Goal: Task Accomplishment & Management: Complete application form

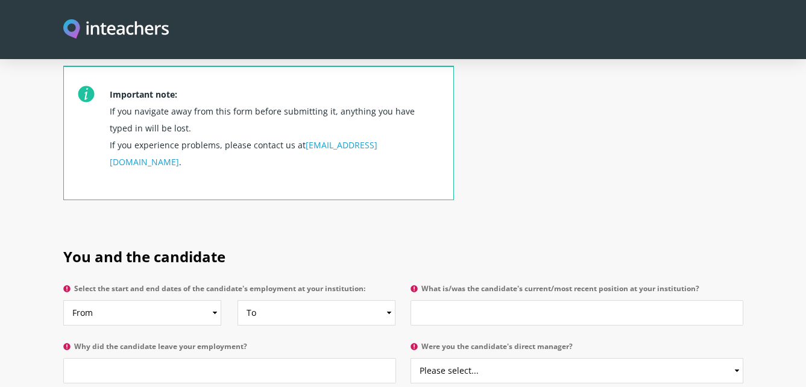
scroll to position [482, 0]
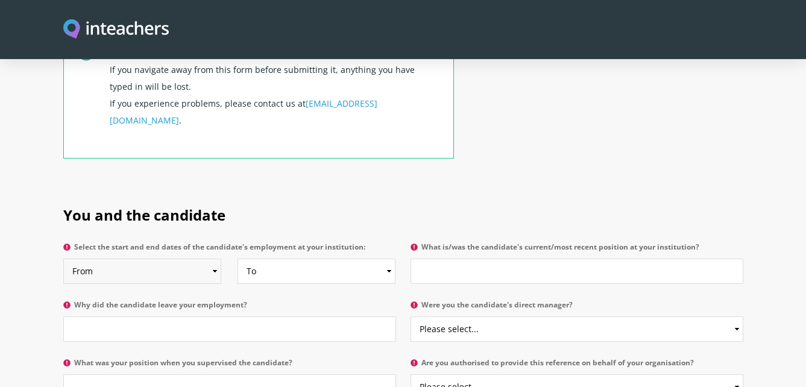
click at [212, 259] on select "From 2025 2024 2023 2022 2021 2020 2019 2018 2017 2016 2015 2014 2013 2012 2011…" at bounding box center [142, 271] width 158 height 25
select select "2023"
click at [63, 259] on select "From 2025 2024 2023 2022 2021 2020 2019 2018 2017 2016 2015 2014 2013 2012 2011…" at bounding box center [142, 271] width 158 height 25
click at [388, 259] on select "To Currently 2025 2024 2023 2022 2021 2020 2019 2018 2017 2016 2015 2014 2013 2…" at bounding box center [316, 271] width 158 height 25
select select
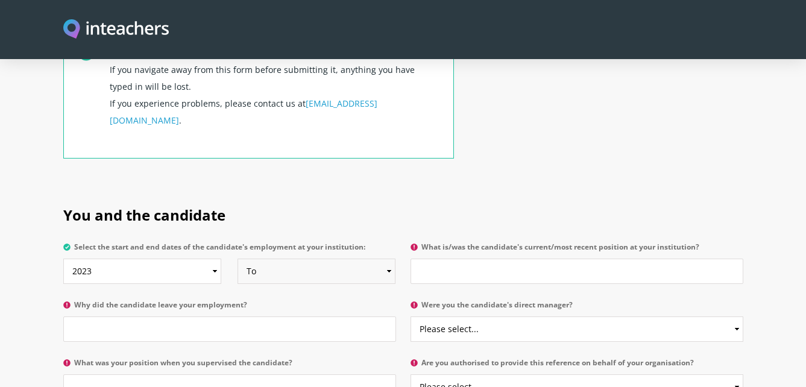
click at [237, 259] on select "To Currently 2025 2024 2023 2022 2021 2020 2019 2018 2017 2016 2015 2014 2013 2…" at bounding box center [316, 271] width 158 height 25
click at [430, 259] on input "What is/was the candidate's current/most recent position at your institution?" at bounding box center [576, 271] width 333 height 25
type input "Teacher and Education Support Worker"
click at [738, 316] on select "Please select... Yes No" at bounding box center [576, 328] width 333 height 25
select select "Yes"
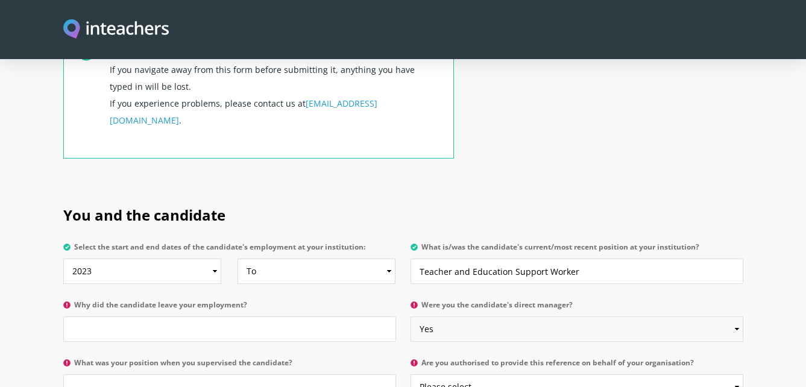
click at [410, 316] on select "Please select... Yes No" at bounding box center [576, 328] width 333 height 25
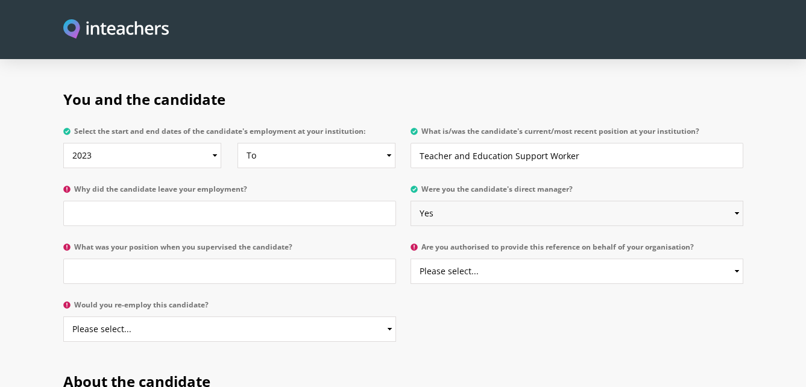
scroll to position [603, 0]
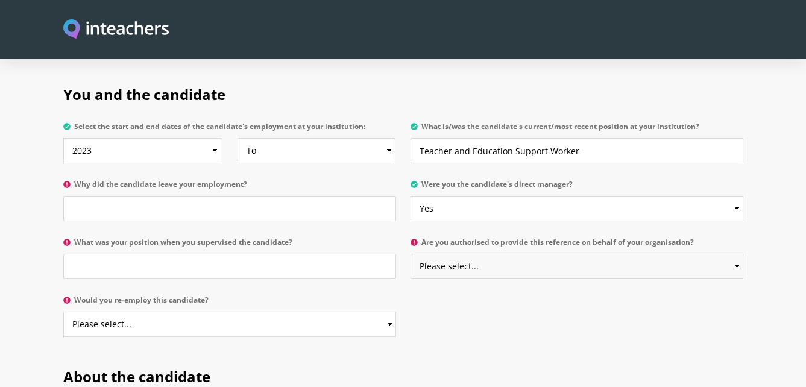
click at [730, 254] on select "Please select... Yes No" at bounding box center [576, 266] width 333 height 25
select select "Yes"
click at [410, 254] on select "Please select... Yes No" at bounding box center [576, 266] width 333 height 25
click at [102, 254] on input "What was your position when you supervised the candidate?" at bounding box center [229, 266] width 333 height 25
type input "Centre Manager"
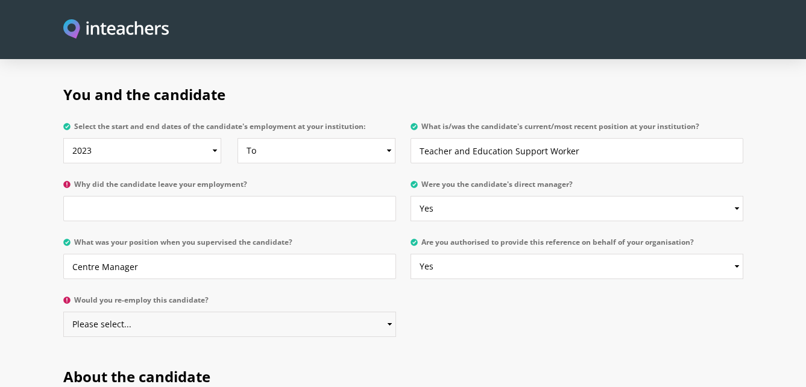
click at [382, 312] on select "Please select... Yes No" at bounding box center [229, 324] width 333 height 25
select select "Yes"
click at [63, 312] on select "Please select... Yes No" at bounding box center [229, 324] width 333 height 25
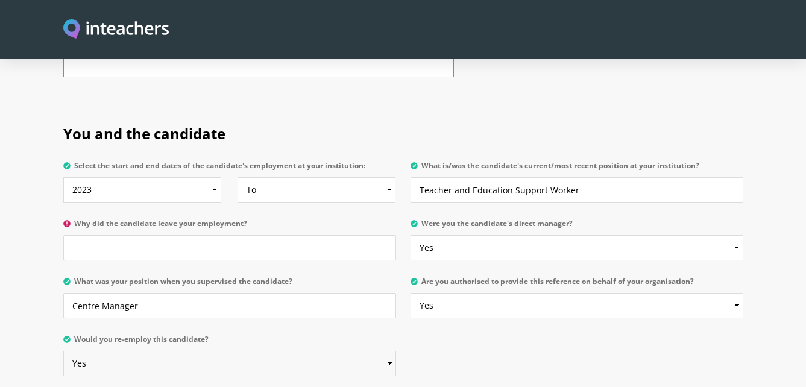
scroll to position [542, 0]
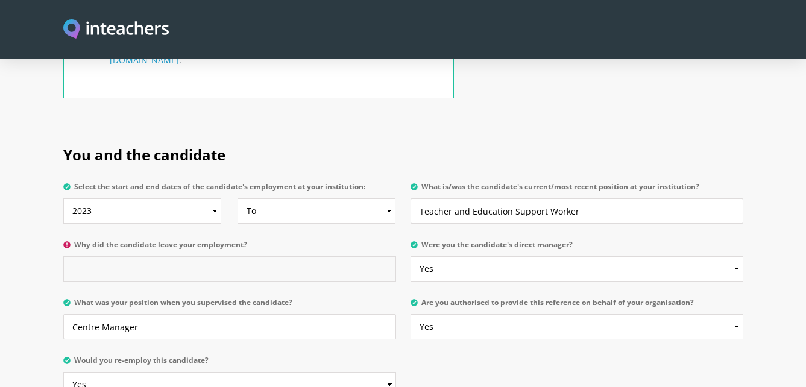
click at [82, 256] on input "Why did the candidate leave your employment?" at bounding box center [229, 268] width 333 height 25
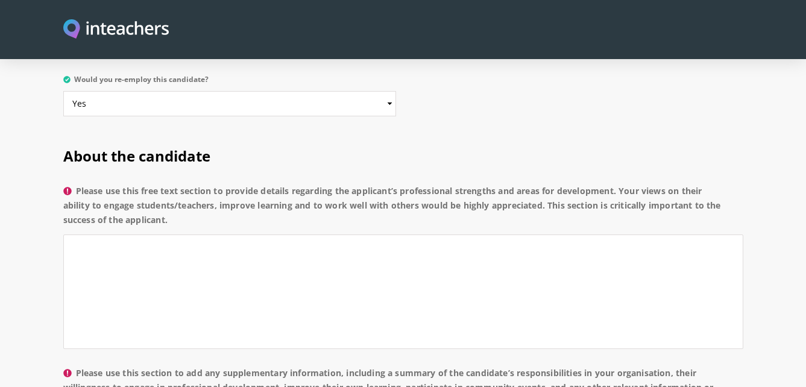
scroll to position [844, 0]
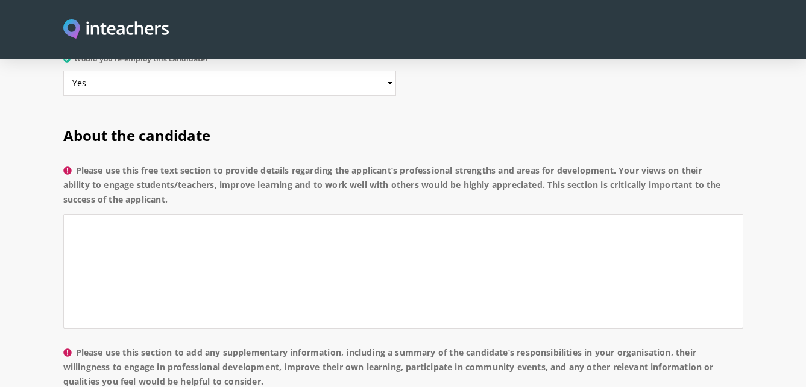
type input "Still working with us"
click at [86, 214] on textarea "Please use this free text section to provide details regarding the applicant’s …" at bounding box center [403, 271] width 680 height 115
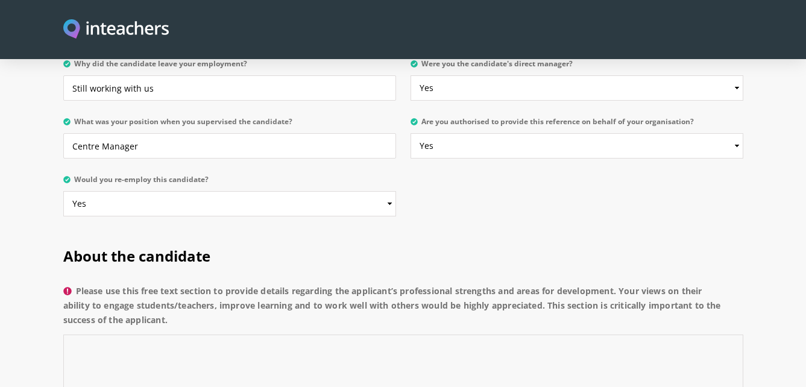
scroll to position [904, 0]
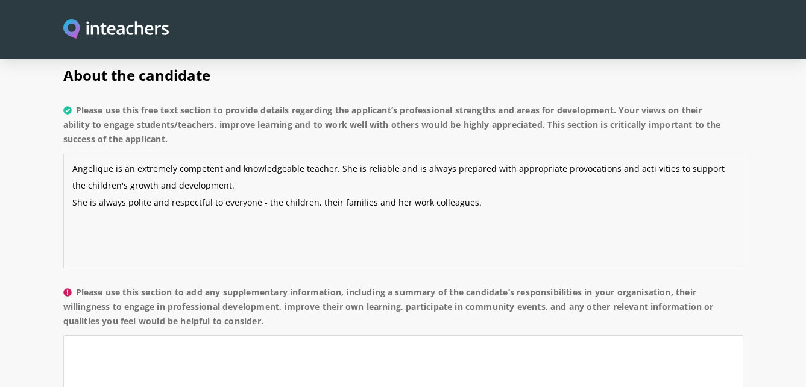
click at [635, 154] on textarea "Angelique is an extremely competent and knowledgeable teacher. She is reliable …" at bounding box center [403, 211] width 680 height 115
click at [468, 168] on textarea "Angelique is an extremely competent and knowledgeable teacher. She is reliable …" at bounding box center [403, 211] width 680 height 115
click at [211, 154] on textarea "Angelique is an extremely competent and knowledgeable teacher. She is reliable …" at bounding box center [403, 211] width 680 height 115
click at [79, 183] on textarea "Angelique is an extremely competent and knowledgeable teacher. She is reliable …" at bounding box center [403, 211] width 680 height 115
click at [479, 171] on textarea "Angelique is an extremely competent and knowledgeable teacher. She is reliable …" at bounding box center [403, 211] width 680 height 115
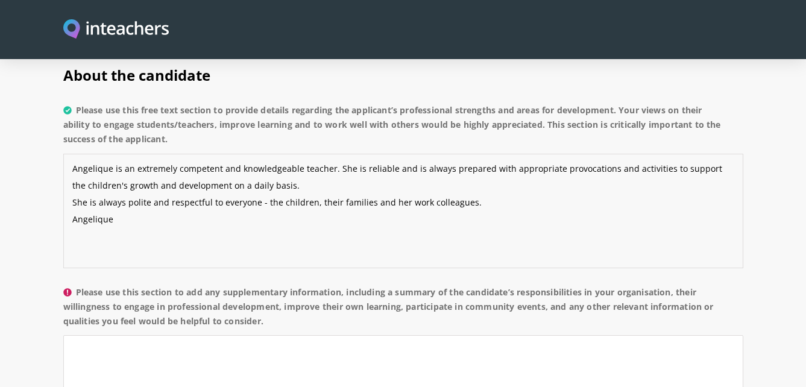
scroll to position [964, 0]
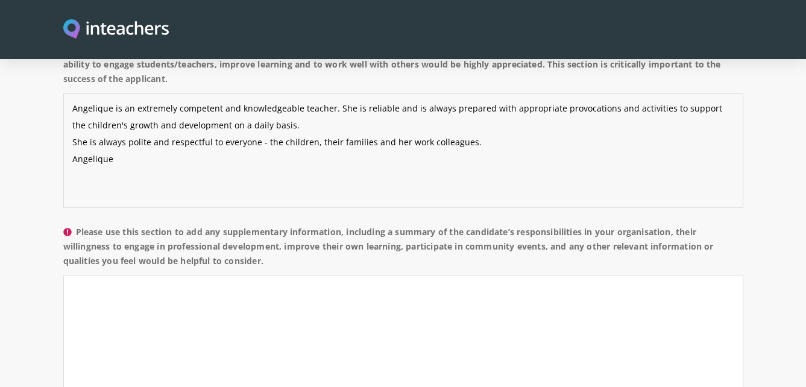
type textarea "Angelique is an extremely competent and knowledgeable teacher. She is reliable …"
click at [74, 275] on textarea "Please use this section to add any supplementary information, including a summa…" at bounding box center [403, 332] width 680 height 115
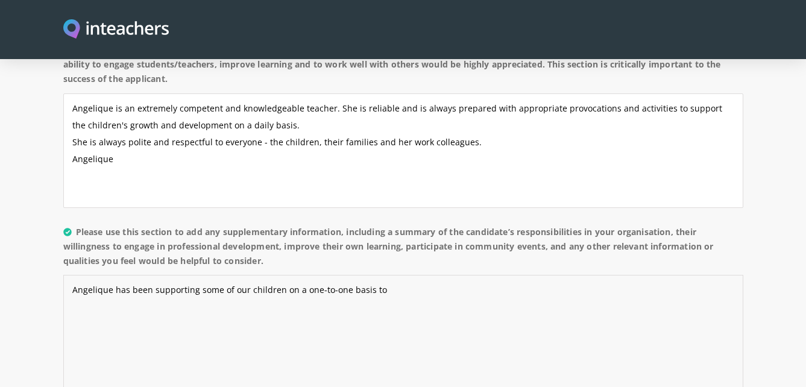
click at [382, 275] on textarea "Angelique has been supporting some of our children on a one-to-one basis to" at bounding box center [403, 332] width 680 height 115
click at [281, 275] on textarea "Angelique has been supporting some of our children on a one-to-one basis to" at bounding box center [403, 332] width 680 height 115
drag, startPoint x: 625, startPoint y: 256, endPoint x: 664, endPoint y: 248, distance: 39.9
click at [626, 275] on textarea "[PERSON_NAME] has been supporting some of our children with diverse learning ne…" at bounding box center [403, 332] width 680 height 115
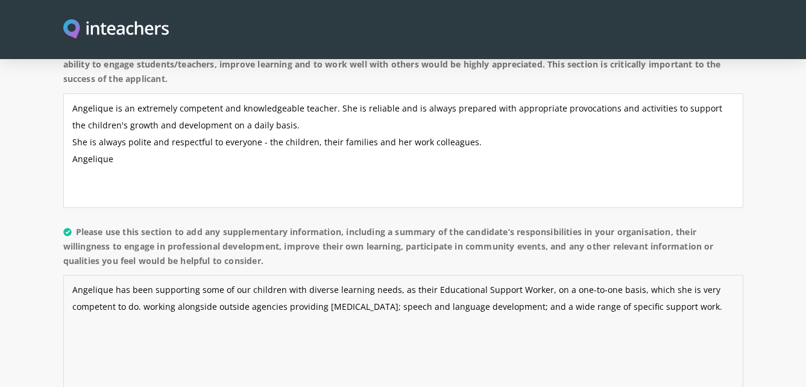
click at [142, 275] on textarea "Angelique has been supporting some of our children with diverse learning needs,…" at bounding box center [403, 332] width 680 height 115
click at [723, 275] on textarea "Angelique has been supporting some of our children with diverse learning needs,…" at bounding box center [403, 332] width 680 height 115
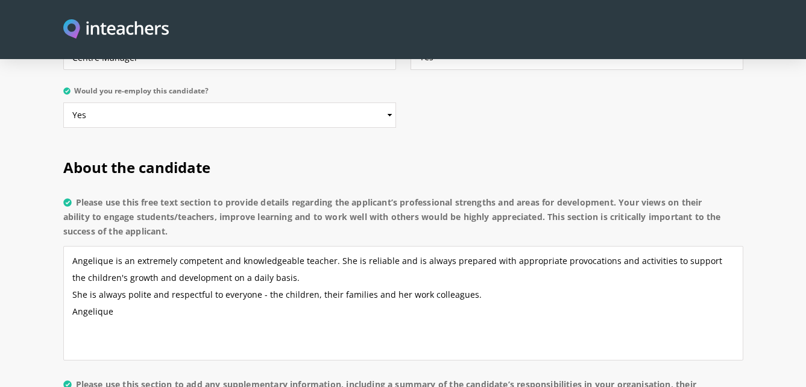
scroll to position [783, 0]
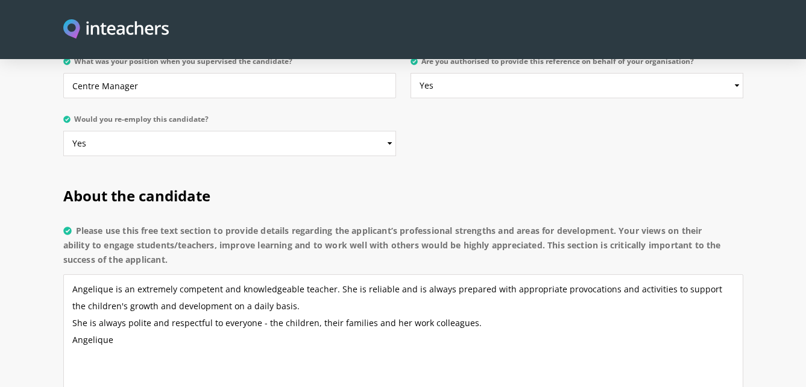
type textarea "Angelique has been supporting some of our children with diverse learning needs,…"
click at [119, 306] on textarea "Angelique is an extremely competent and knowledgeable teacher. She is reliable …" at bounding box center [403, 331] width 680 height 115
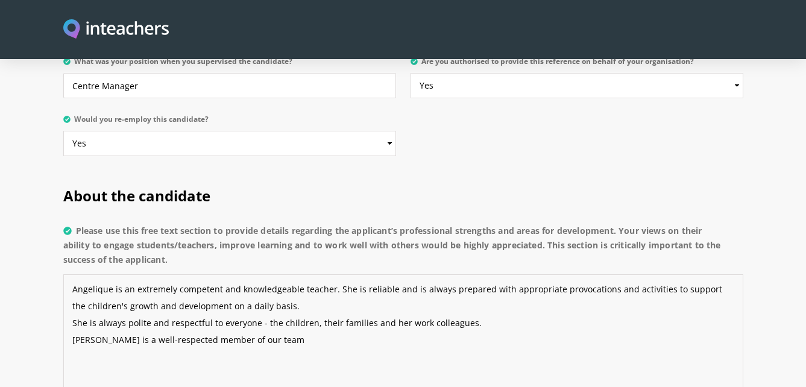
click at [274, 304] on textarea "Angelique is an extremely competent and knowledgeable teacher. She is reliable …" at bounding box center [403, 331] width 680 height 115
click at [289, 277] on textarea "Angelique is an extremely competent and knowledgeable teacher. She is reliable …" at bounding box center [403, 331] width 680 height 115
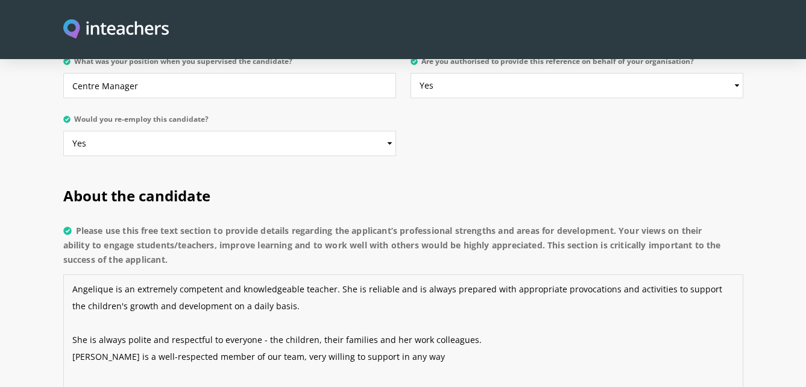
click at [480, 310] on textarea "Angelique is an extremely competent and knowledgeable teacher. She is reliable …" at bounding box center [403, 331] width 680 height 115
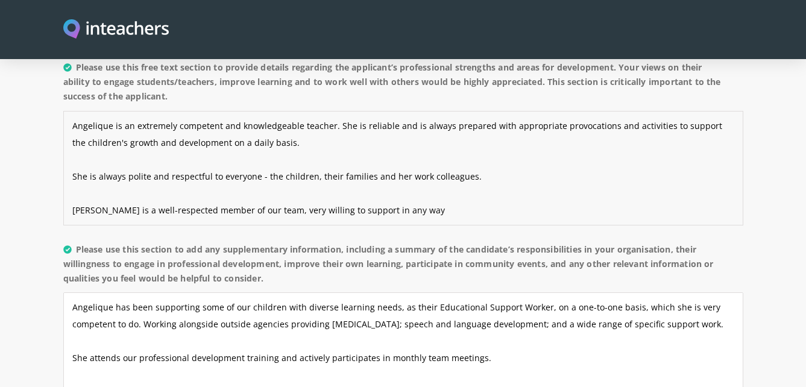
scroll to position [964, 0]
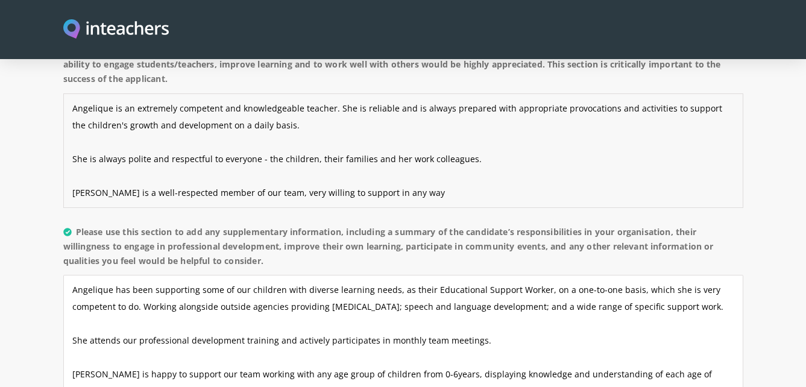
click at [409, 160] on textarea "Angelique is an extremely competent and knowledgeable teacher. She is reliable …" at bounding box center [403, 150] width 680 height 115
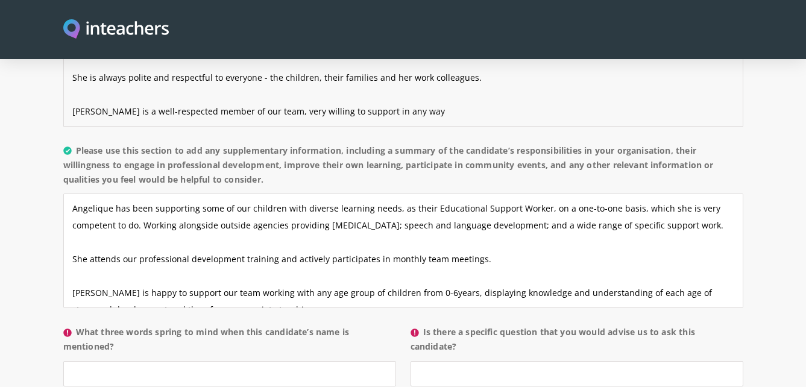
scroll to position [1085, 0]
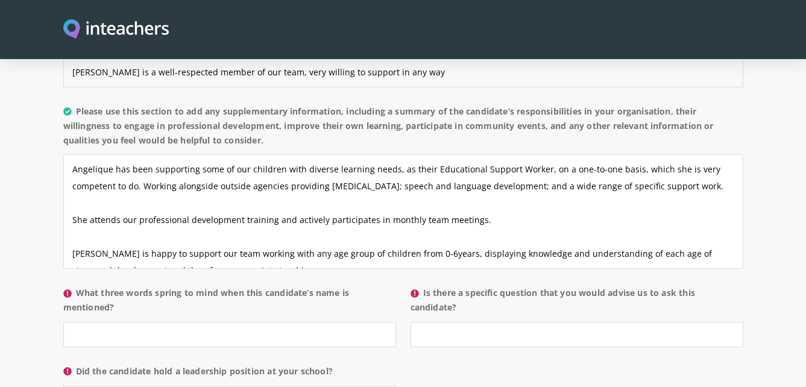
type textarea "Angelique is an extremely competent and knowledgeable teacher. She is reliable …"
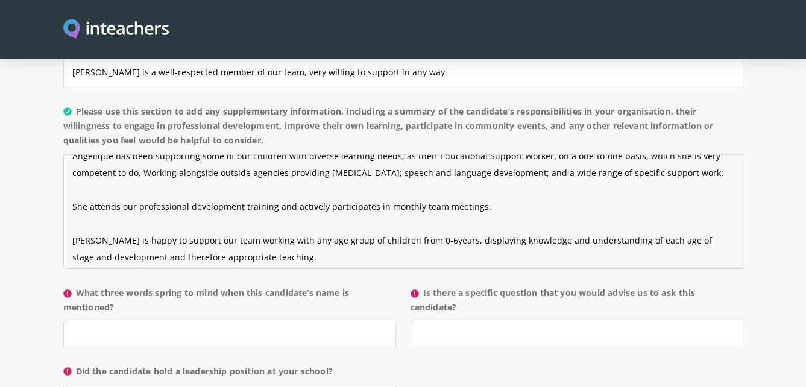
scroll to position [17, 0]
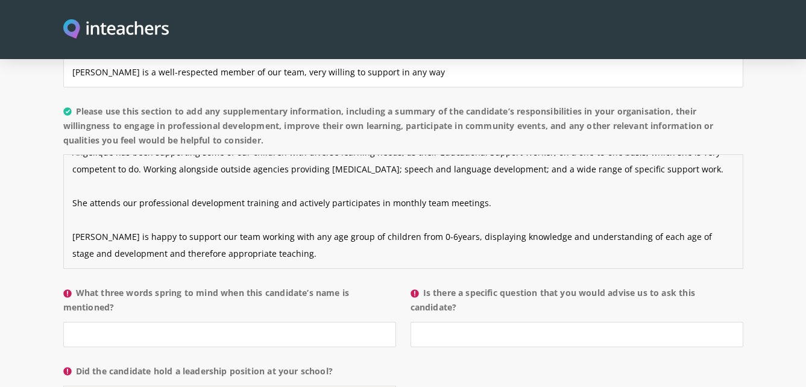
click at [183, 222] on textarea "Angelique has been supporting some of our children with diverse learning needs,…" at bounding box center [403, 211] width 680 height 115
type textarea "Angelique has been supporting some of our children with diverse learning needs,…"
click at [78, 322] on input "What three words spring to mind when this candidate’s name is mentioned?" at bounding box center [229, 334] width 333 height 25
type input "Respectful, helpful, reliable"
click at [433, 322] on input "Is there a specific question that you would advise us to ask this candidate?" at bounding box center [576, 334] width 333 height 25
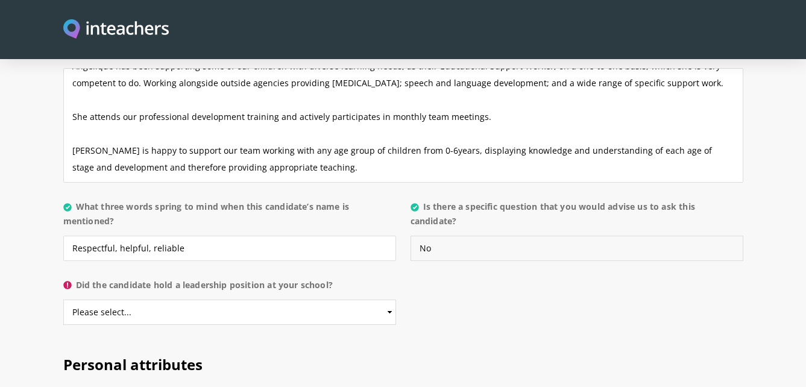
scroll to position [1266, 0]
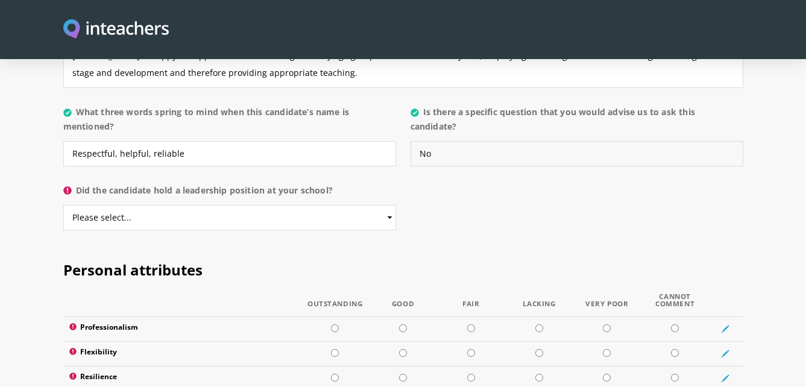
type input "No"
click at [387, 205] on select "Please select... Yes No" at bounding box center [229, 217] width 333 height 25
select select "No"
click at [63, 205] on select "Please select... Yes No" at bounding box center [229, 217] width 333 height 25
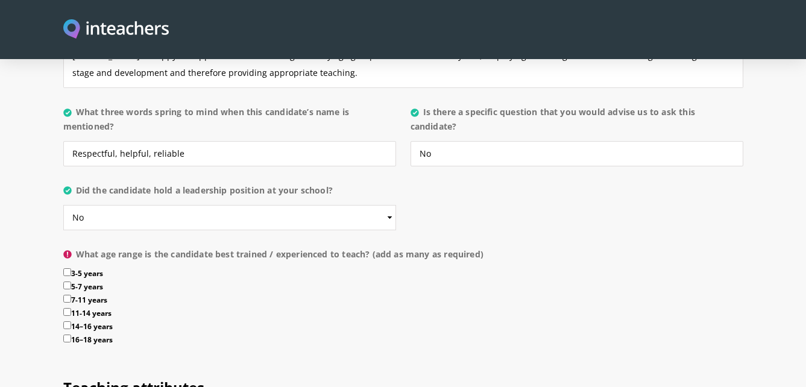
click at [67, 268] on input "3-5 years" at bounding box center [67, 272] width 8 height 8
checkbox input "true"
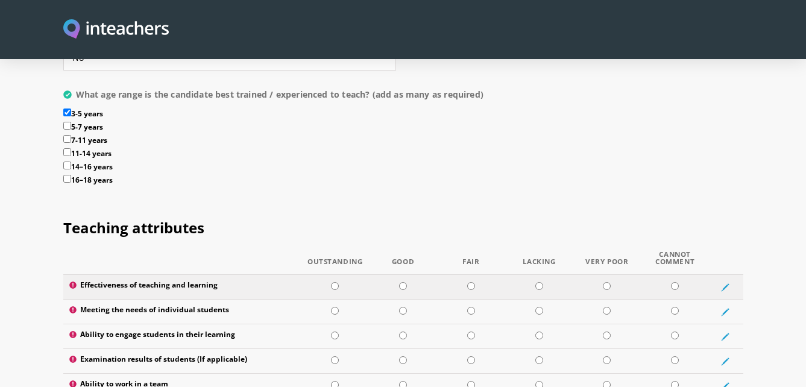
scroll to position [1446, 0]
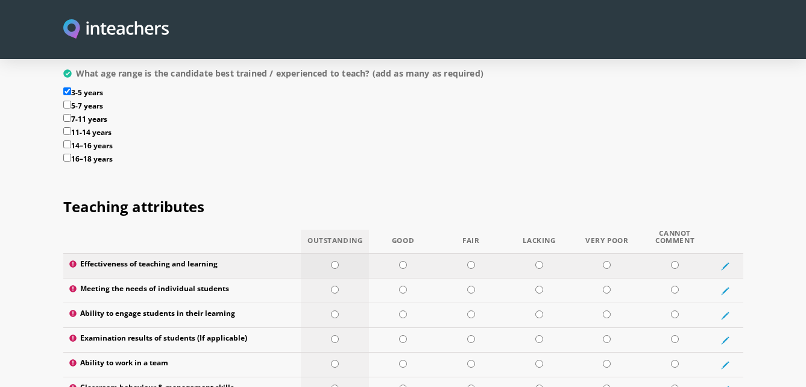
click at [335, 261] on input "radio" at bounding box center [335, 265] width 8 height 8
radio input "true"
click at [333, 286] on input "radio" at bounding box center [335, 290] width 8 height 8
radio input "true"
click at [334, 310] on input "radio" at bounding box center [335, 314] width 8 height 8
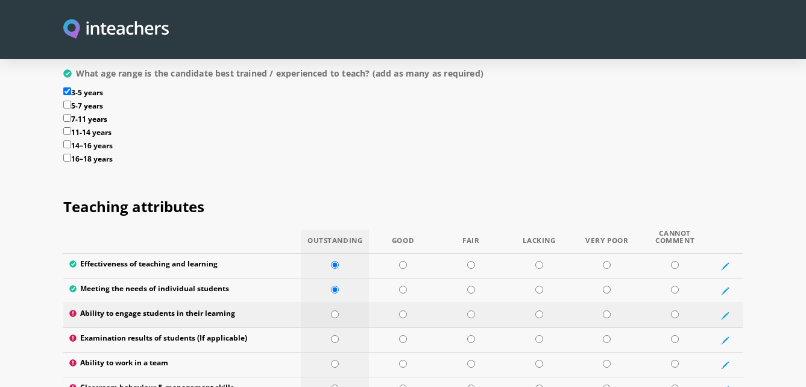
radio input "true"
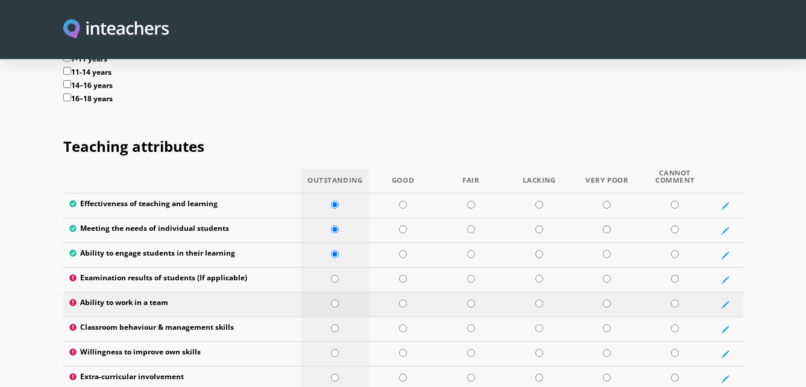
click at [333, 300] on input "radio" at bounding box center [335, 304] width 8 height 8
radio input "true"
click at [335, 324] on input "radio" at bounding box center [335, 328] width 8 height 8
radio input "true"
click at [337, 349] on input "radio" at bounding box center [335, 353] width 8 height 8
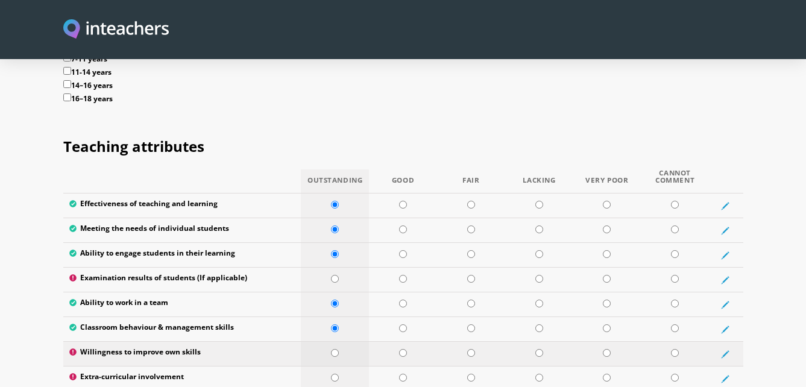
radio input "true"
click at [334, 374] on input "radio" at bounding box center [335, 378] width 8 height 8
radio input "true"
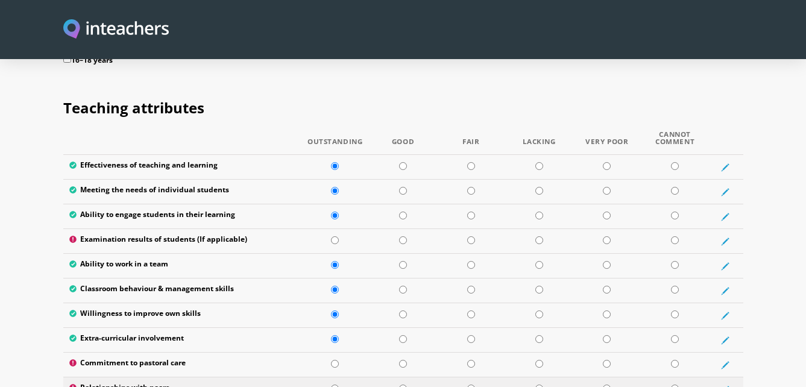
scroll to position [1567, 0]
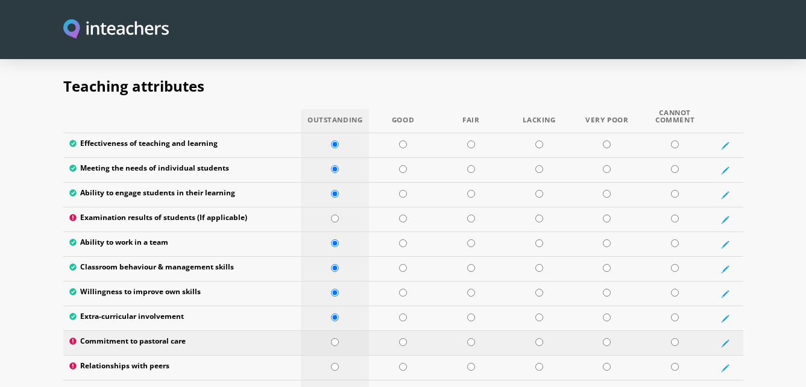
click at [335, 338] on input "radio" at bounding box center [335, 342] width 8 height 8
radio input "true"
click at [336, 363] on input "radio" at bounding box center [335, 367] width 8 height 8
radio input "true"
click at [331, 386] on input "radio" at bounding box center [335, 392] width 8 height 8
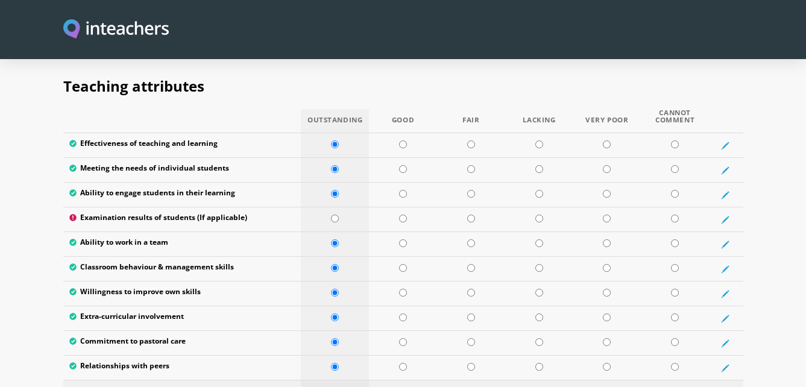
radio input "true"
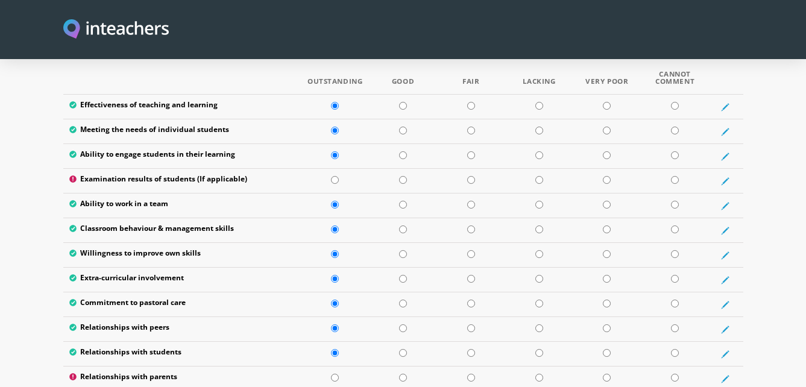
scroll to position [1627, 0]
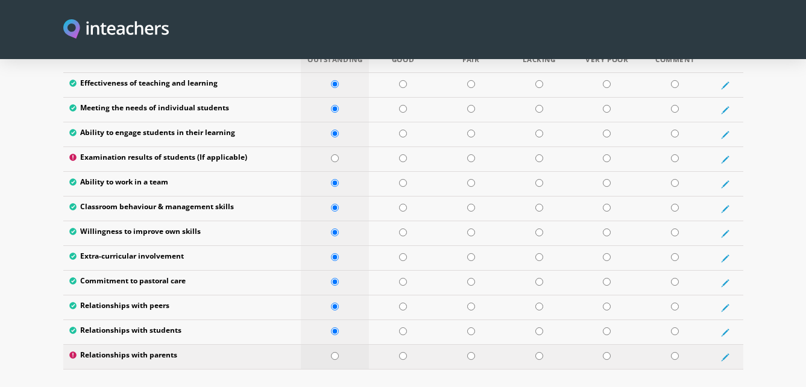
click at [334, 352] on input "radio" at bounding box center [335, 356] width 8 height 8
radio input "true"
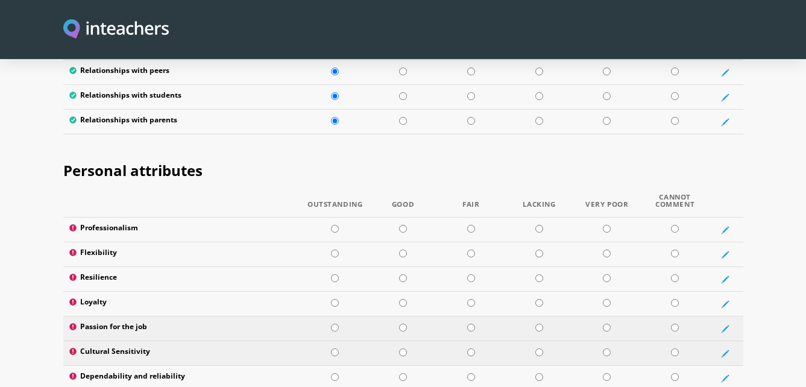
scroll to position [1868, 0]
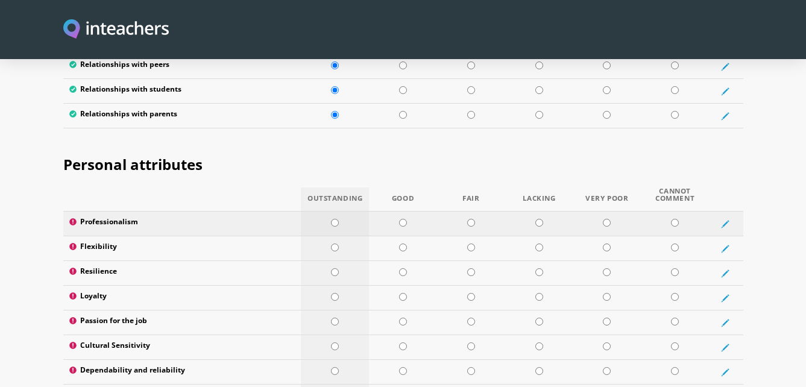
click at [333, 219] on input "radio" at bounding box center [335, 223] width 8 height 8
radio input "true"
click at [336, 243] on input "radio" at bounding box center [335, 247] width 8 height 8
radio input "true"
click at [334, 268] on input "radio" at bounding box center [335, 272] width 8 height 8
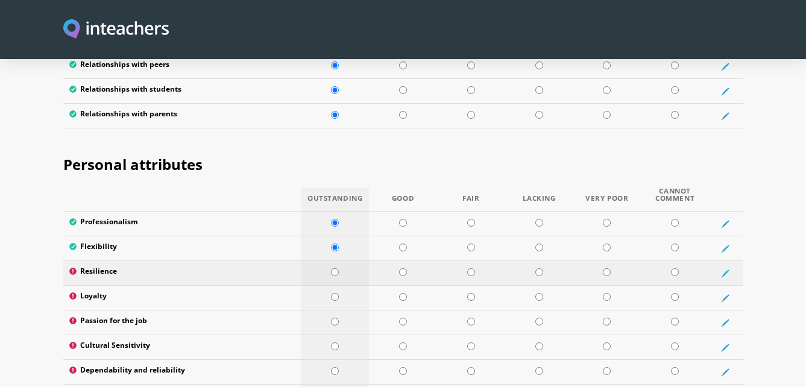
radio input "true"
click at [331, 293] on input "radio" at bounding box center [335, 297] width 8 height 8
radio input "true"
click at [337, 318] on input "radio" at bounding box center [335, 322] width 8 height 8
radio input "true"
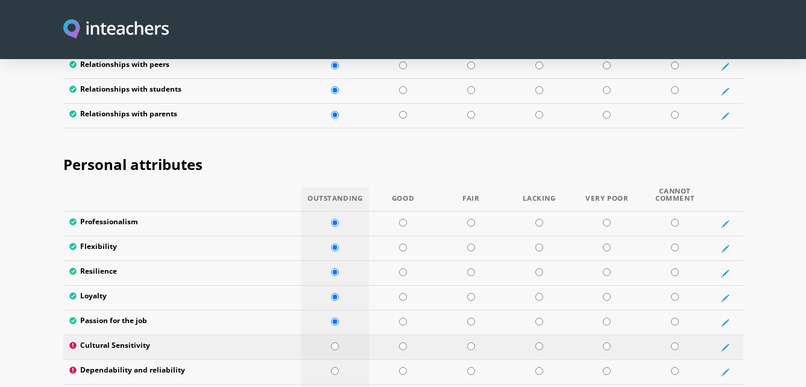
click at [334, 342] on input "radio" at bounding box center [335, 346] width 8 height 8
radio input "true"
click at [334, 367] on input "radio" at bounding box center [335, 371] width 8 height 8
radio input "true"
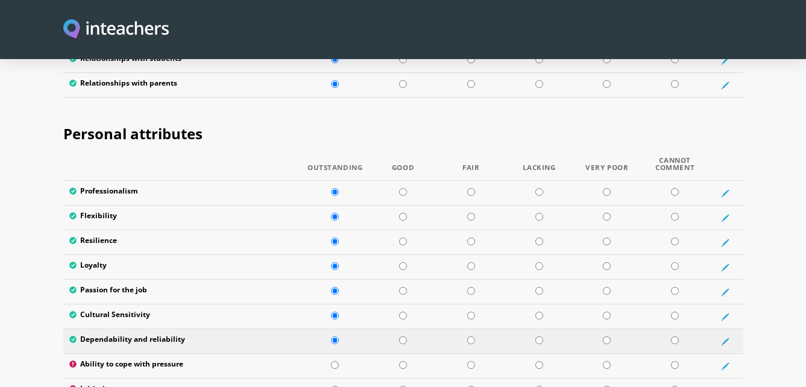
scroll to position [1929, 0]
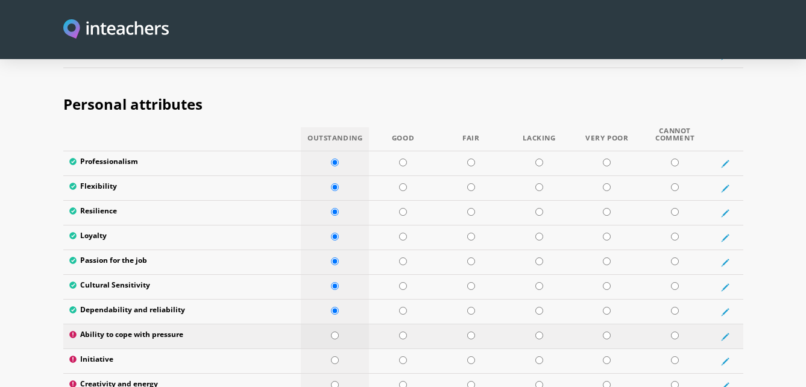
click at [336, 331] on input "radio" at bounding box center [335, 335] width 8 height 8
radio input "true"
click at [334, 356] on input "radio" at bounding box center [335, 360] width 8 height 8
radio input "true"
click at [333, 381] on input "radio" at bounding box center [335, 385] width 8 height 8
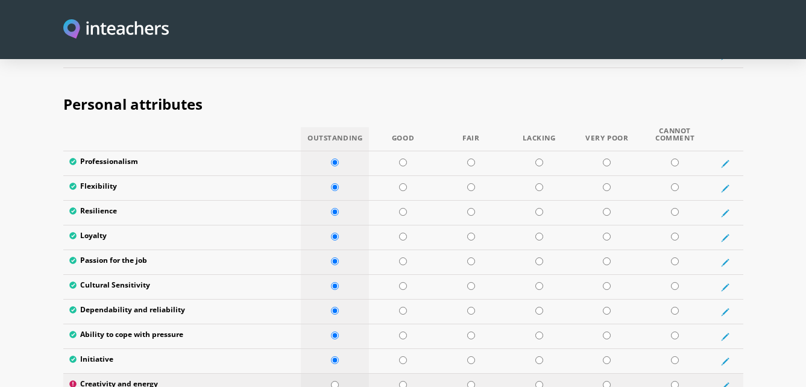
radio input "true"
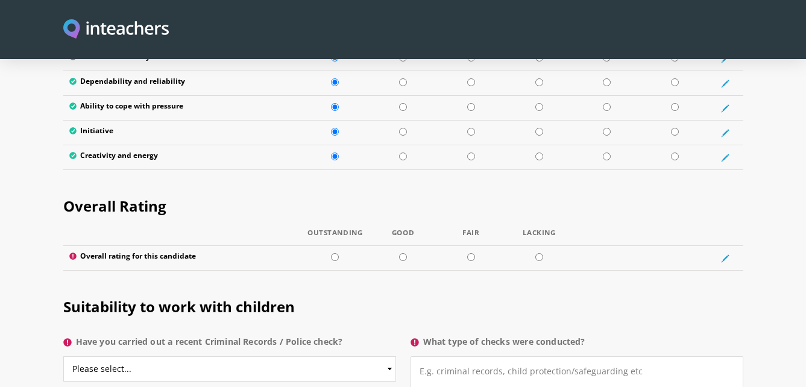
scroll to position [2170, 0]
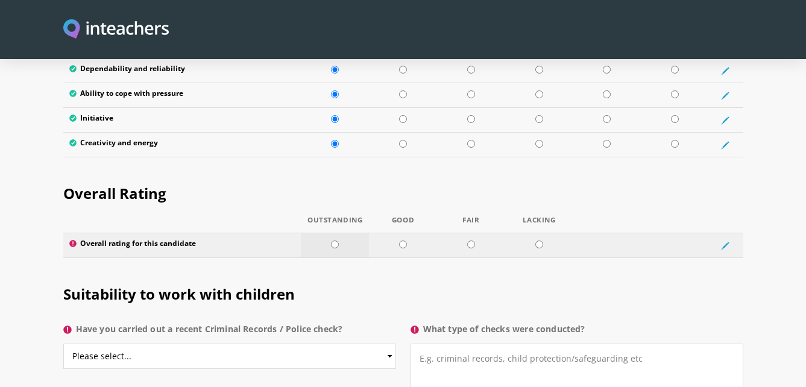
click at [337, 240] on input "radio" at bounding box center [335, 244] width 8 height 8
radio input "true"
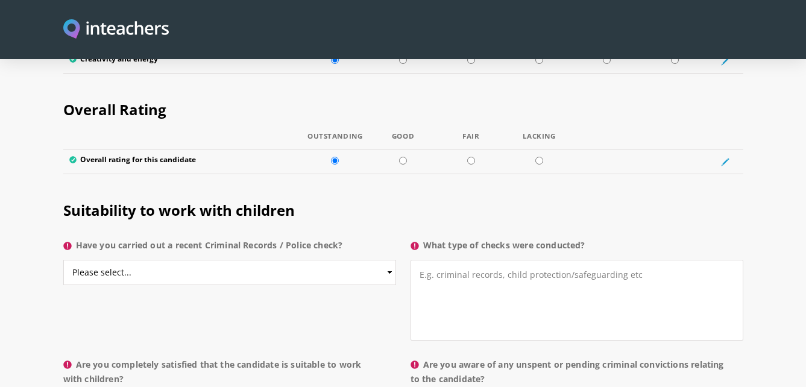
scroll to position [2290, 0]
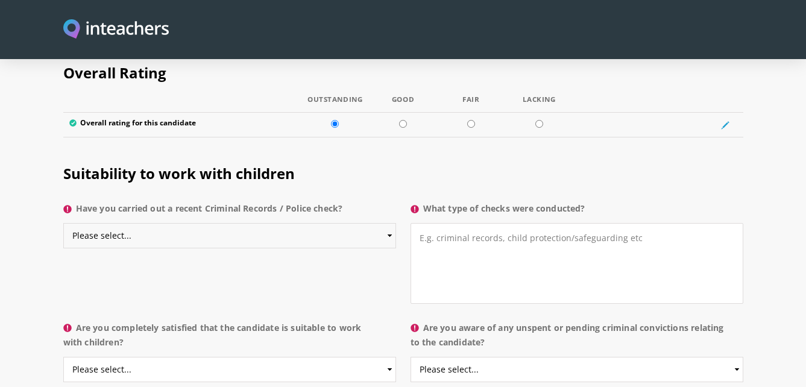
click at [385, 223] on select "Please select... Yes No Do not know" at bounding box center [229, 235] width 333 height 25
select select "Yes"
click at [63, 223] on select "Please select... Yes No Do not know" at bounding box center [229, 235] width 333 height 25
click at [424, 223] on textarea "What type of checks were conducted?" at bounding box center [576, 263] width 333 height 81
click at [472, 223] on textarea "Completed a Criminal Police" at bounding box center [576, 263] width 333 height 81
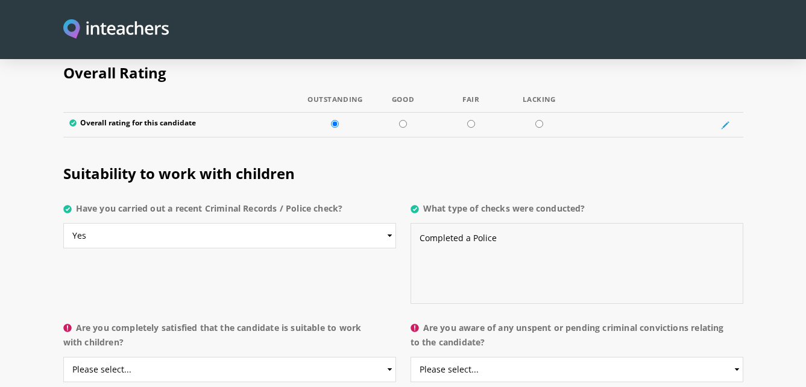
click at [502, 223] on textarea "Completed a Police" at bounding box center [576, 263] width 333 height 81
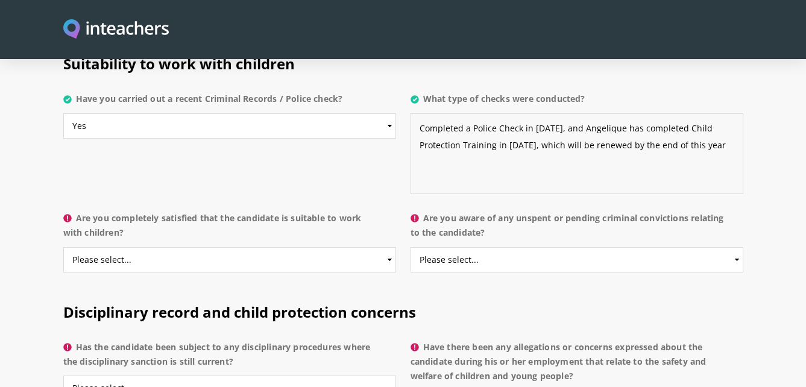
scroll to position [2411, 0]
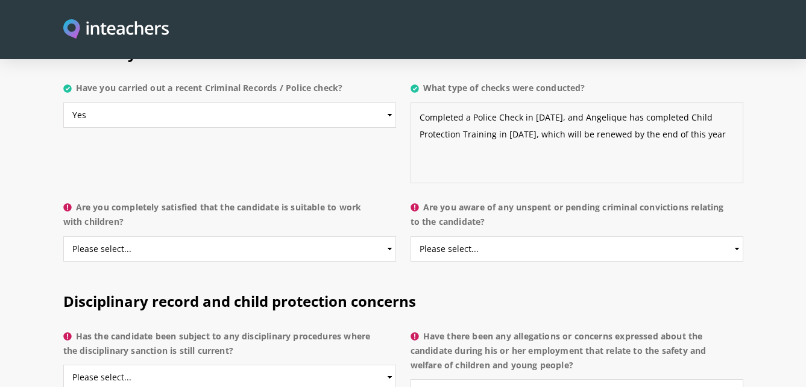
type textarea "Completed a Police Check in [DATE], and Angelique has completed Child Protectio…"
click at [391, 236] on select "Please select... Yes No Do not know" at bounding box center [229, 248] width 333 height 25
select select "Yes"
click at [63, 236] on select "Please select... Yes No Do not know" at bounding box center [229, 248] width 333 height 25
click at [735, 236] on select "Please select... Yes No Do not know" at bounding box center [576, 248] width 333 height 25
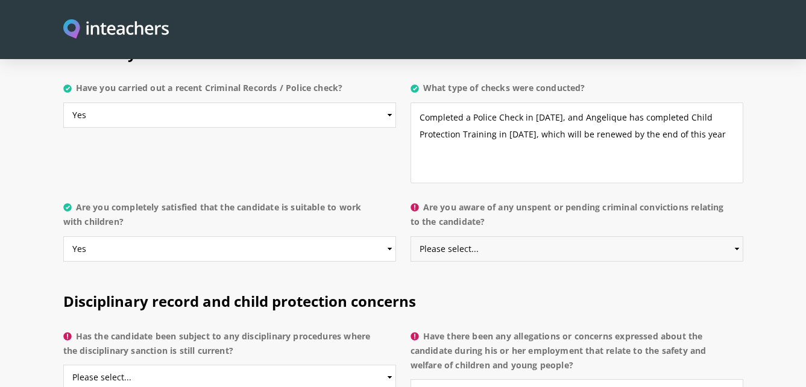
select select "No"
click at [410, 236] on select "Please select... Yes No Do not know" at bounding box center [576, 248] width 333 height 25
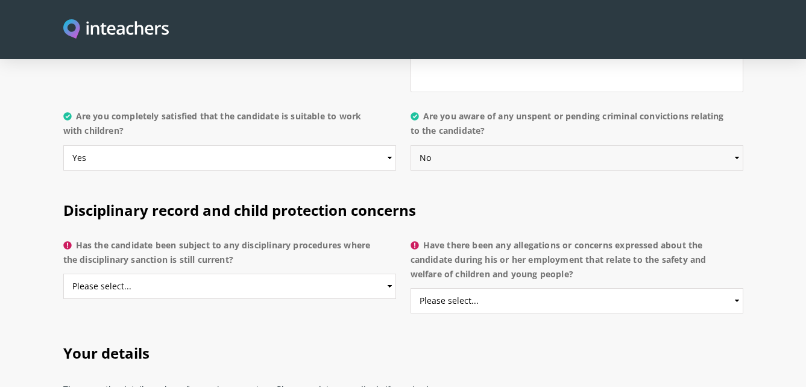
scroll to position [2531, 0]
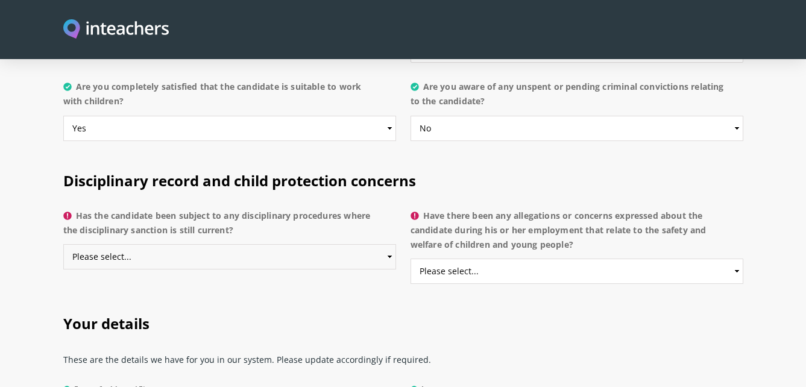
click at [392, 244] on select "Please select... Yes No Do not know" at bounding box center [229, 256] width 333 height 25
select select "No"
click at [63, 244] on select "Please select... Yes No Do not know" at bounding box center [229, 256] width 333 height 25
click at [731, 259] on select "Please select... Yes No Do not know" at bounding box center [576, 271] width 333 height 25
select select "No"
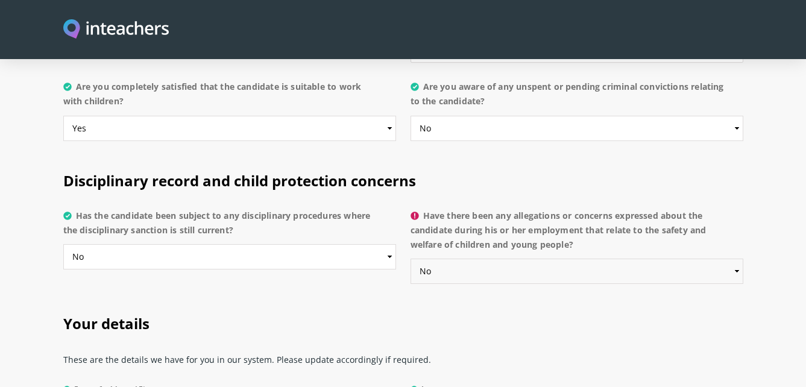
click at [410, 259] on select "Please select... Yes No Do not know" at bounding box center [576, 271] width 333 height 25
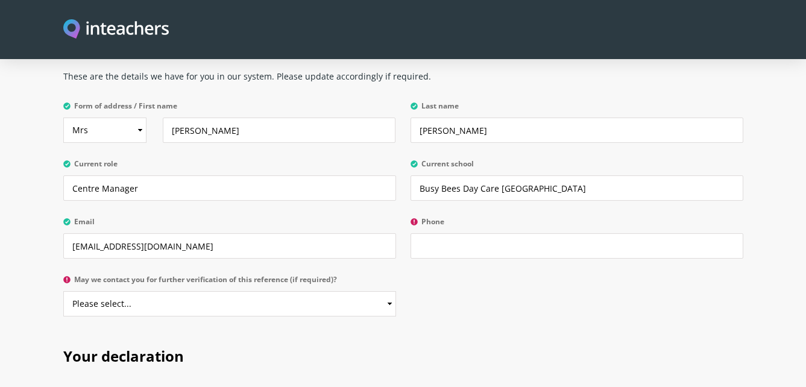
scroll to position [2833, 0]
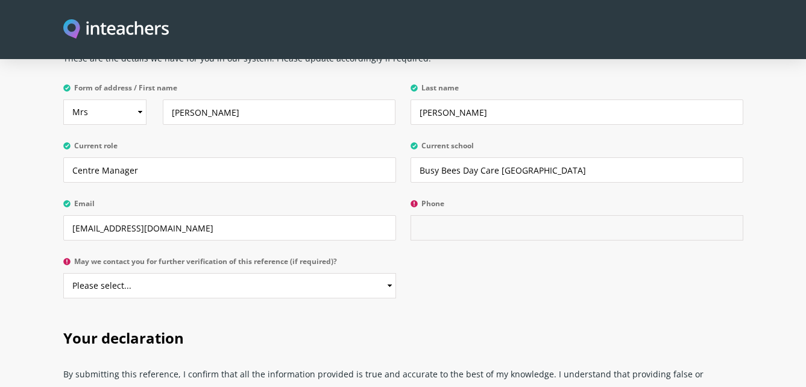
click at [449, 215] on input "Phone" at bounding box center [576, 227] width 333 height 25
type input "[PHONE_NUMBER]"
click at [389, 273] on select "Please select... Yes No" at bounding box center [229, 285] width 333 height 25
select select "Yes"
click at [63, 273] on select "Please select... Yes No" at bounding box center [229, 285] width 333 height 25
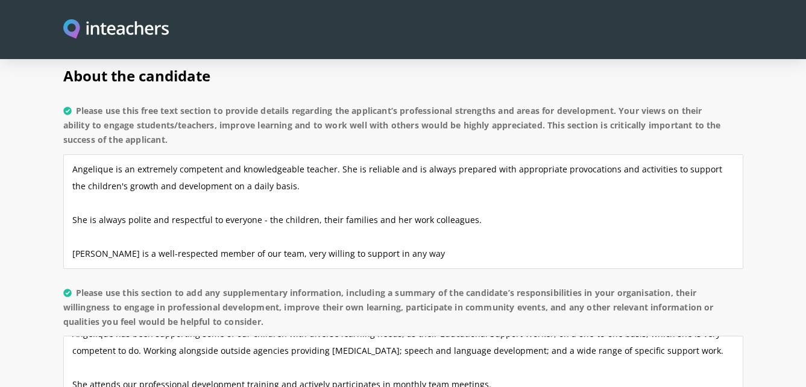
scroll to position [904, 0]
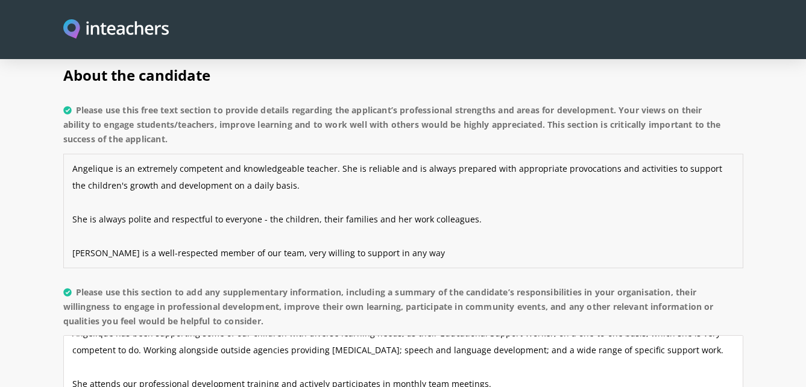
click at [410, 219] on textarea "Angelique is an extremely competent and knowledgeable teacher. She is reliable …" at bounding box center [403, 211] width 680 height 115
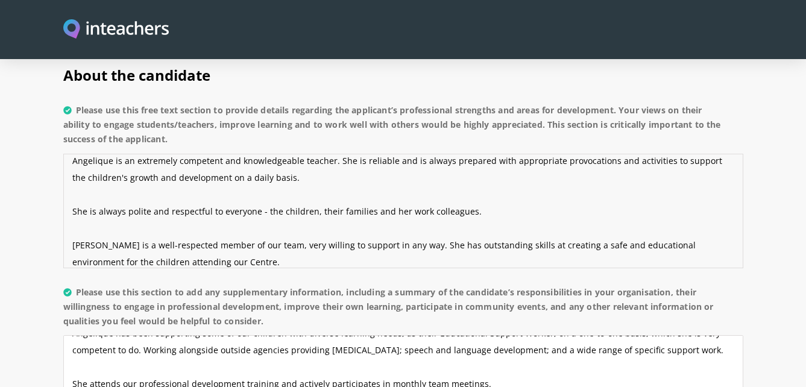
click at [217, 230] on textarea "Angelique is an extremely competent and knowledgeable teacher. She is reliable …" at bounding box center [403, 211] width 680 height 115
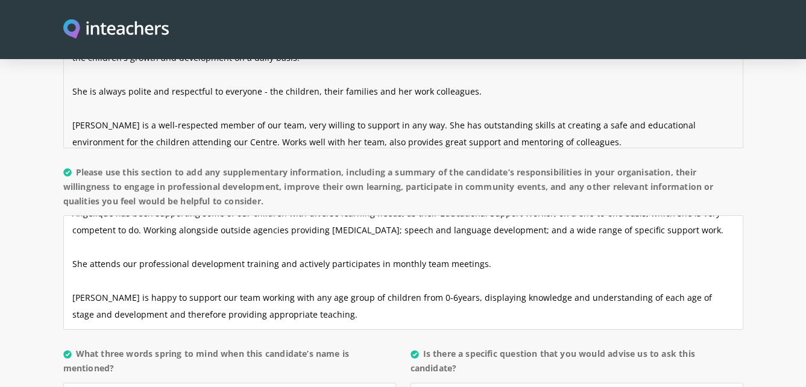
scroll to position [1025, 0]
type textarea "Angelique is an extremely competent and knowledgeable teacher. She is reliable …"
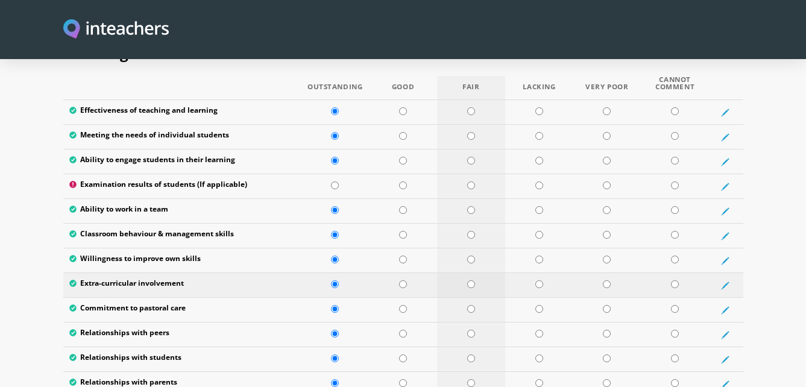
scroll to position [1567, 0]
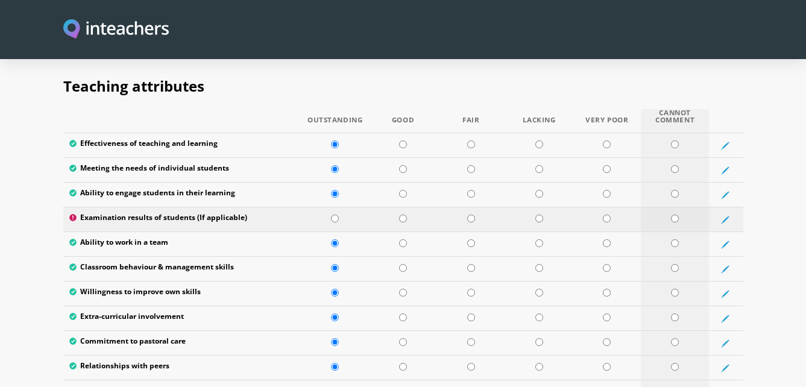
click at [673, 215] on input "radio" at bounding box center [675, 219] width 8 height 8
radio input "true"
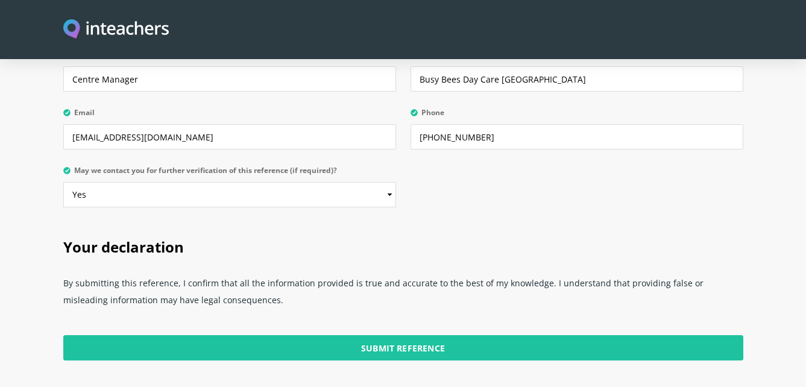
scroll to position [2953, 0]
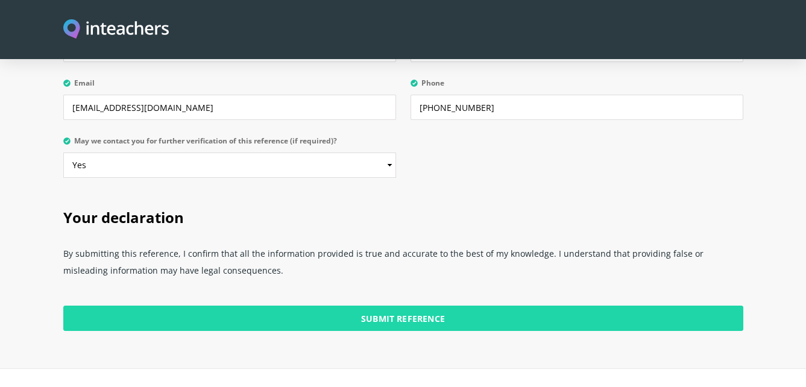
click at [422, 306] on input "Submit Reference" at bounding box center [403, 318] width 680 height 25
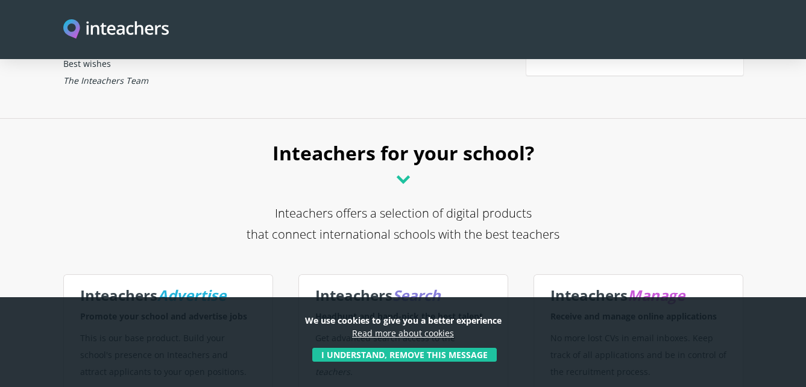
scroll to position [60, 0]
